Goal: Task Accomplishment & Management: Manage account settings

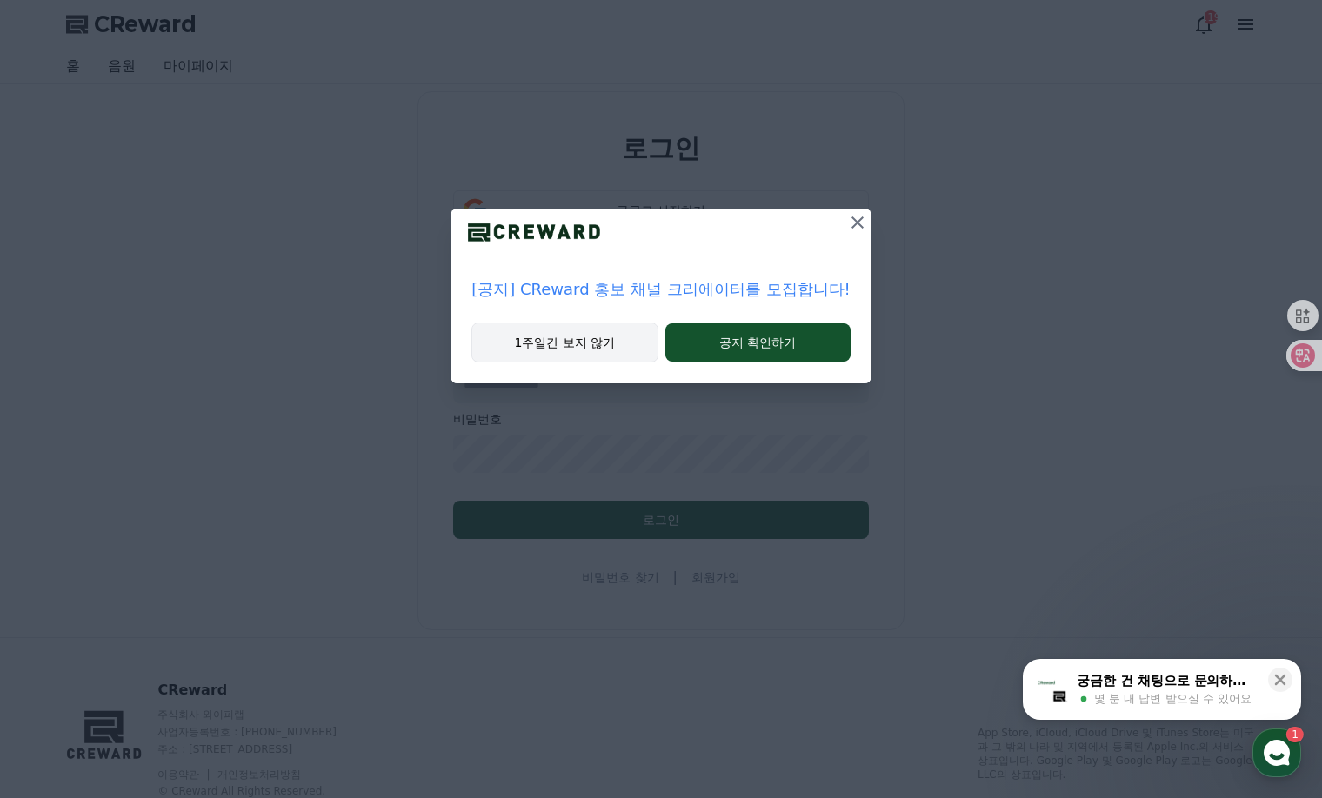
type input "**********"
click at [601, 347] on button "1주일간 보지 않기" at bounding box center [564, 343] width 186 height 40
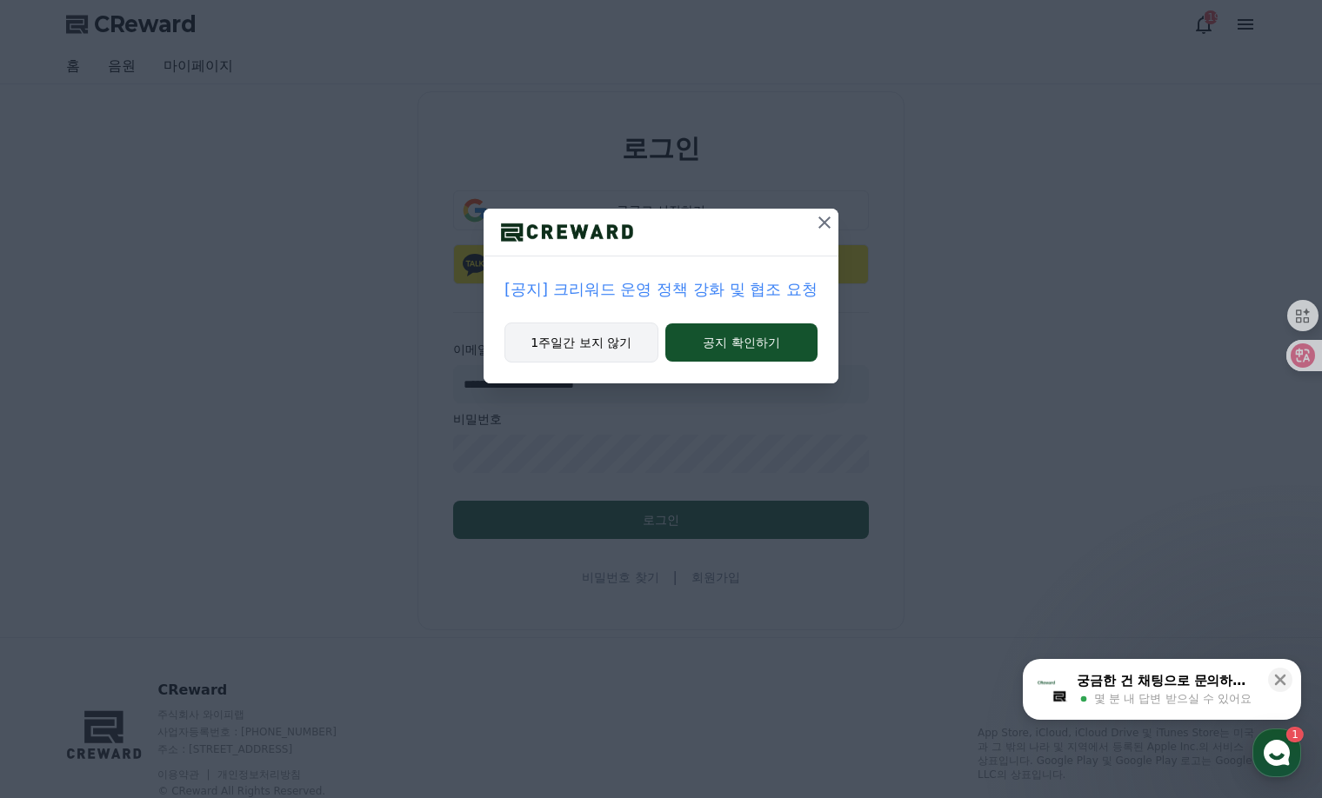
click at [608, 347] on button "1주일간 보지 않기" at bounding box center [581, 343] width 154 height 40
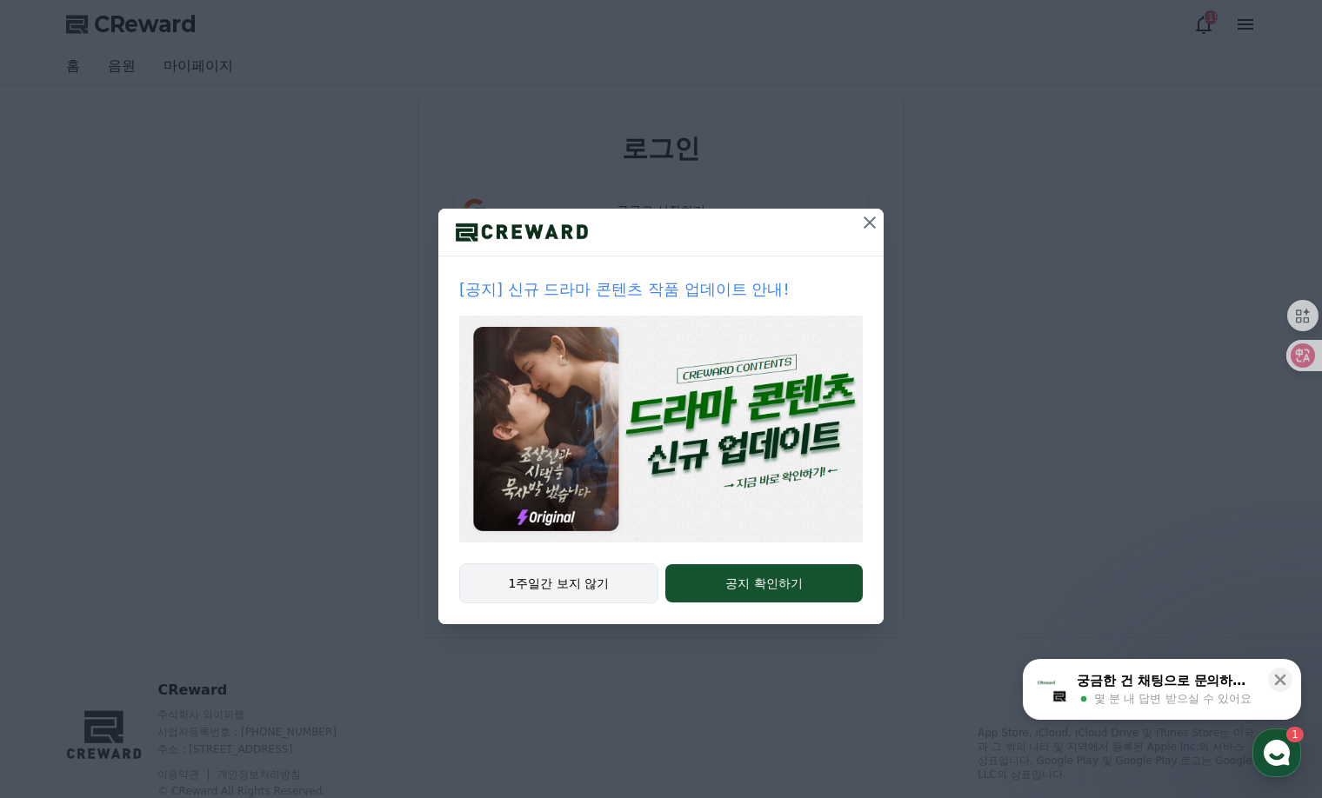
click at [577, 594] on button "1주일간 보지 않기" at bounding box center [558, 584] width 199 height 40
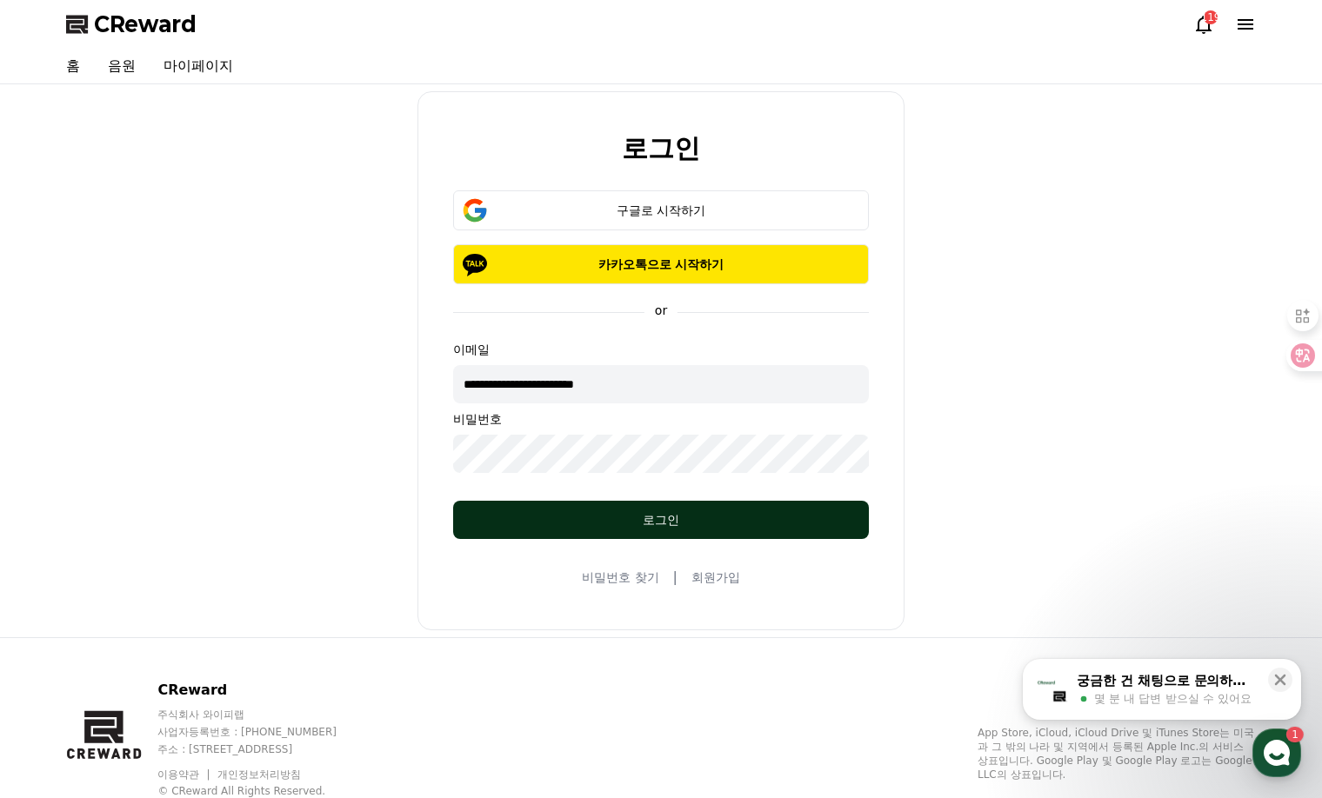
click at [638, 518] on div "로그인" at bounding box center [661, 519] width 346 height 17
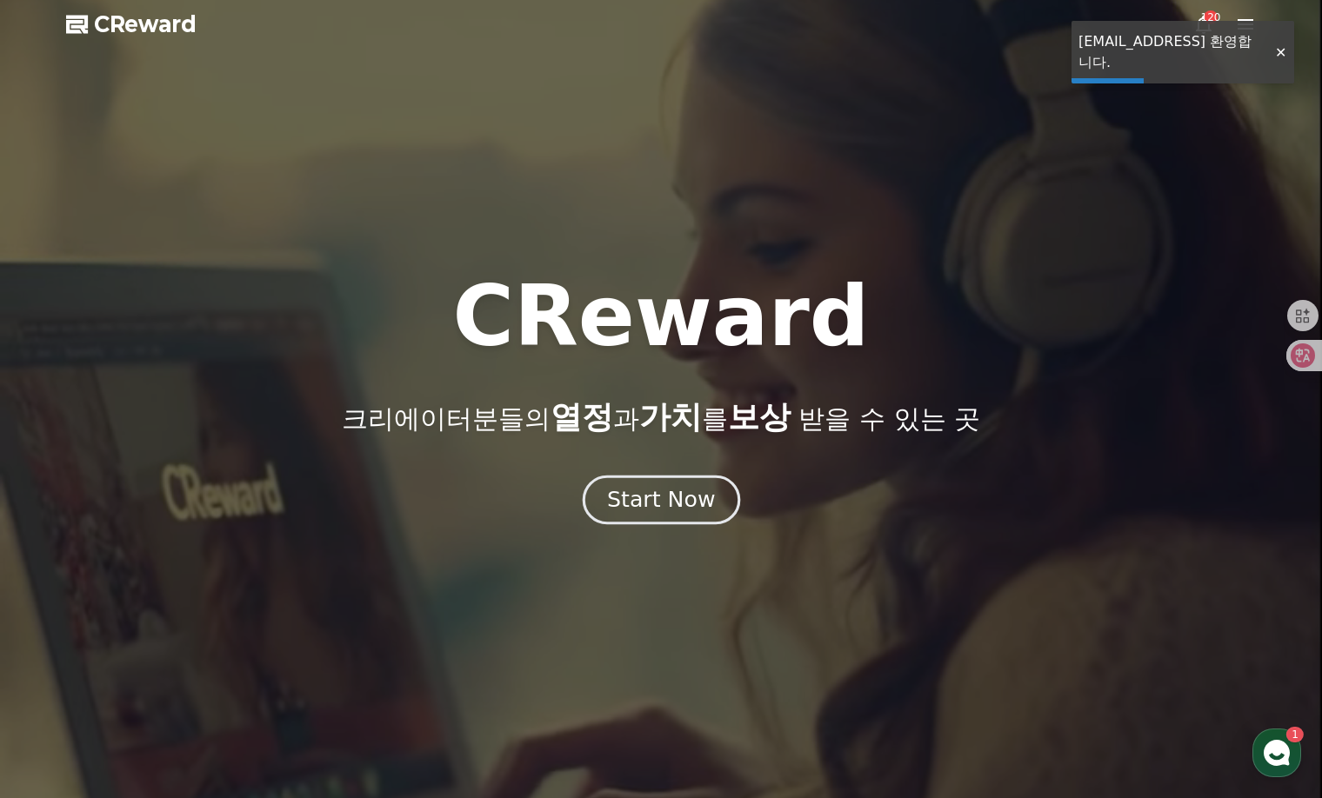
click at [698, 509] on div "Start Now" at bounding box center [661, 500] width 108 height 30
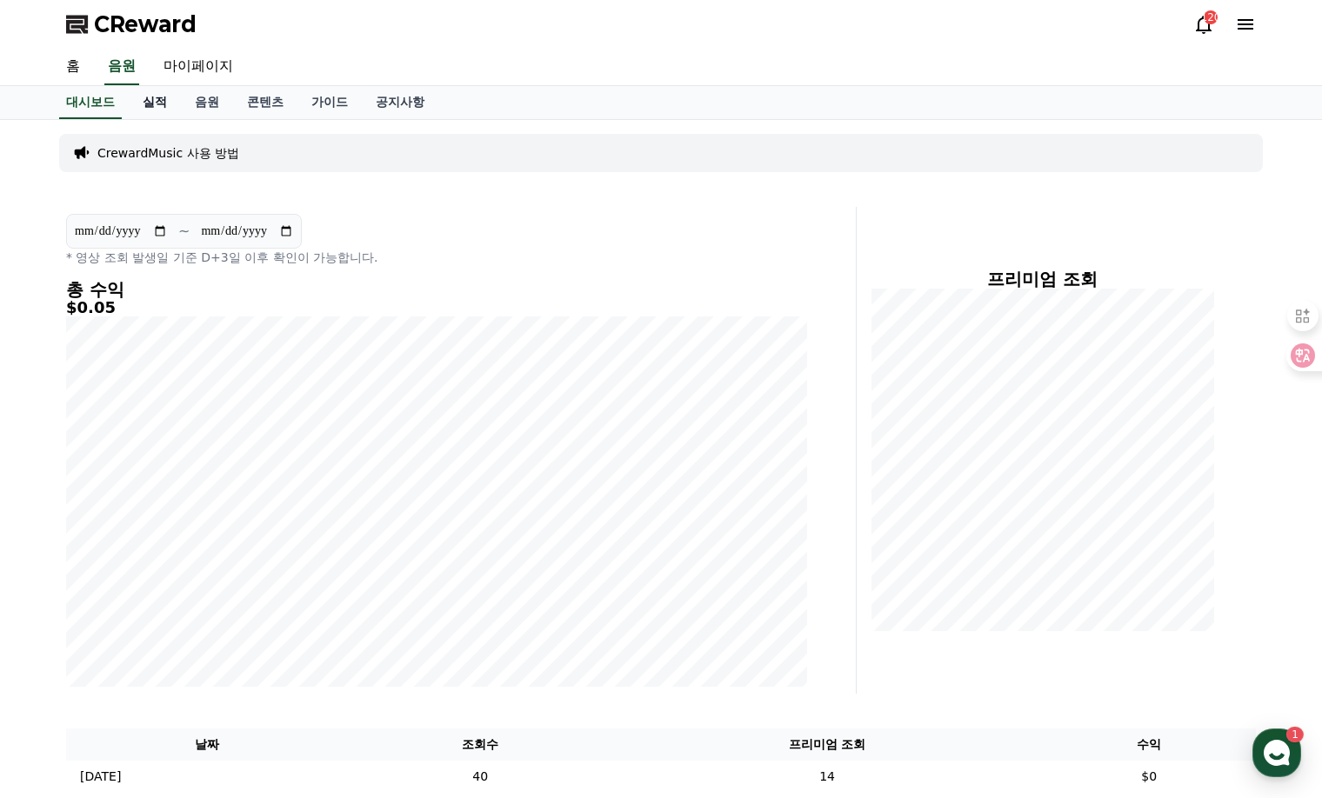
click at [173, 100] on link "실적" at bounding box center [155, 102] width 52 height 33
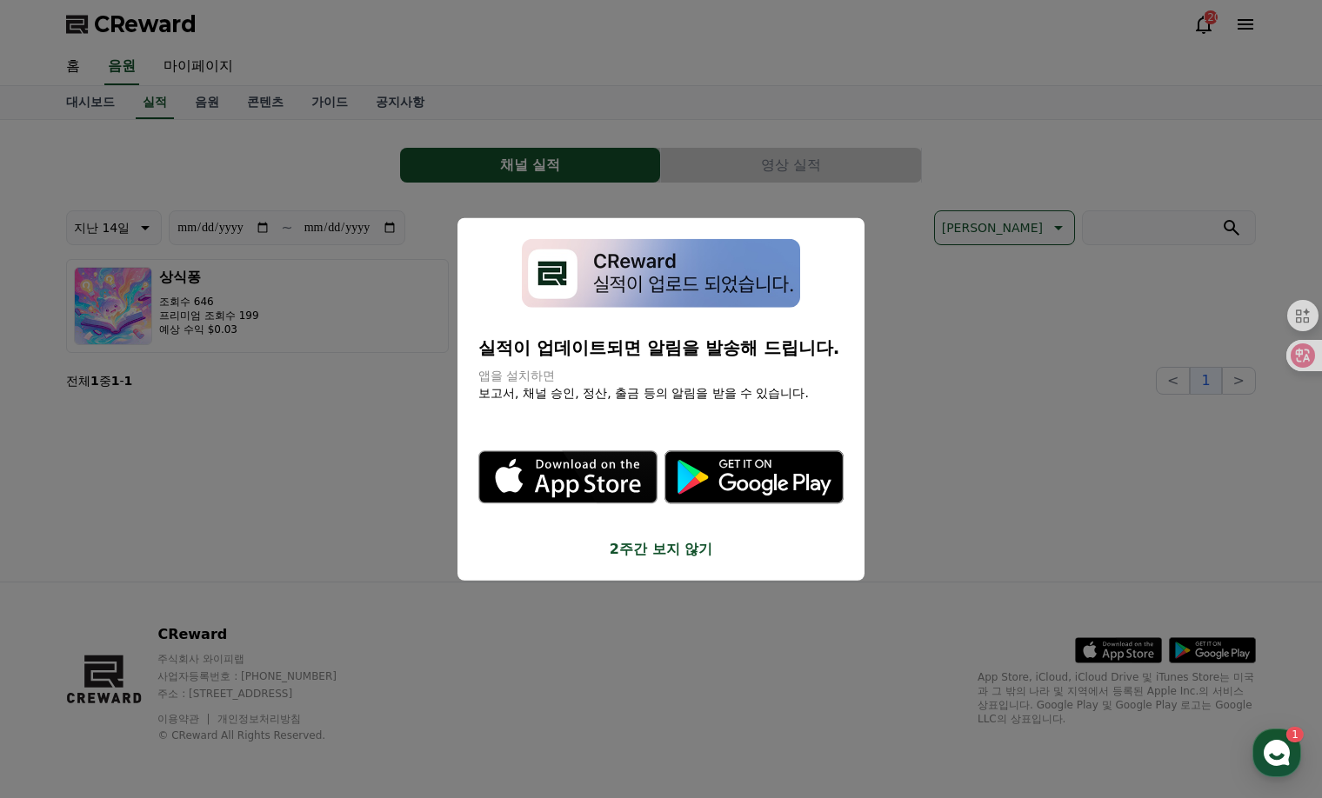
click at [670, 554] on button "2주간 보지 않기" at bounding box center [660, 548] width 365 height 21
